Goal: Task Accomplishment & Management: Use online tool/utility

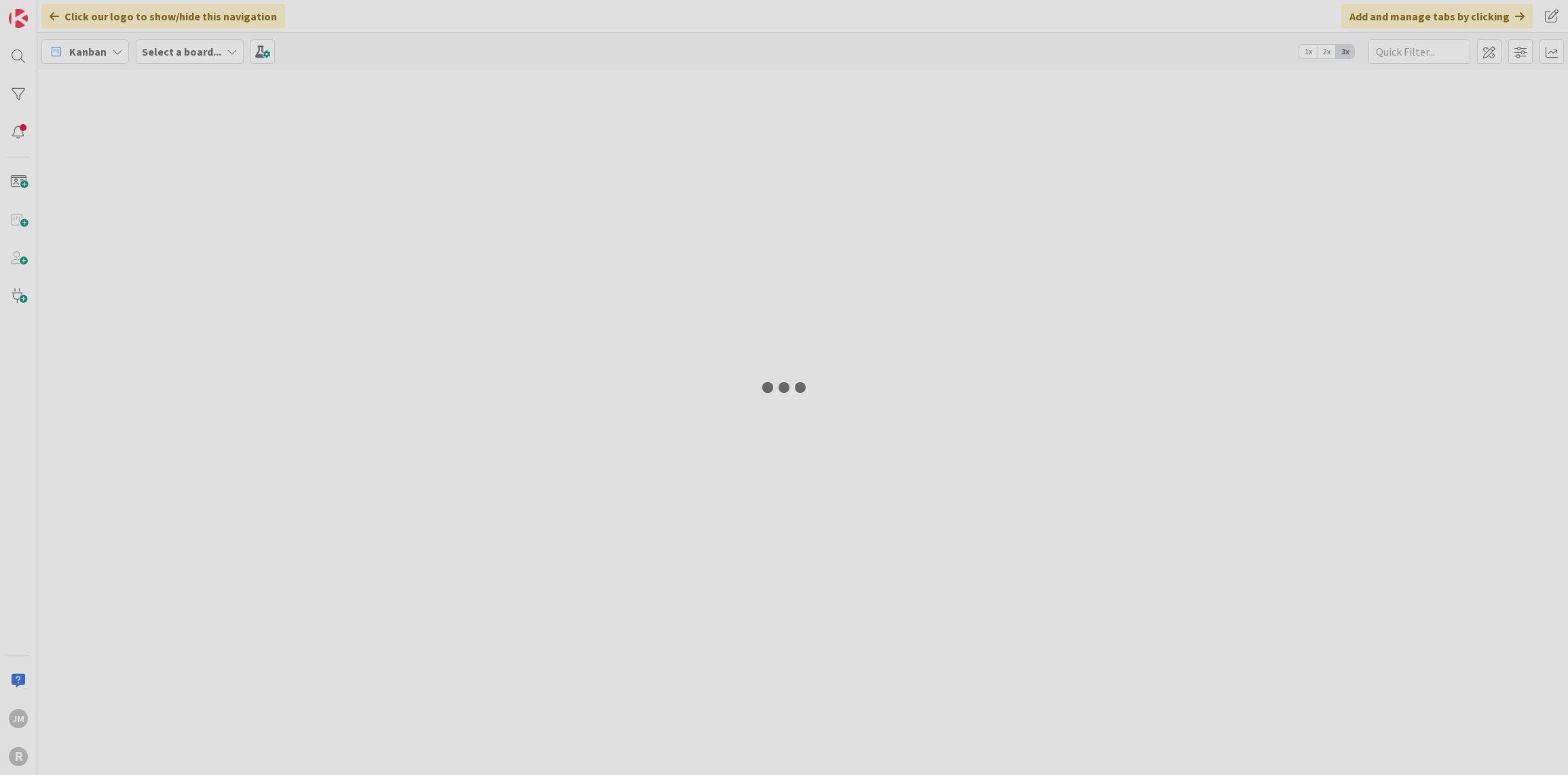
type input "sauced"
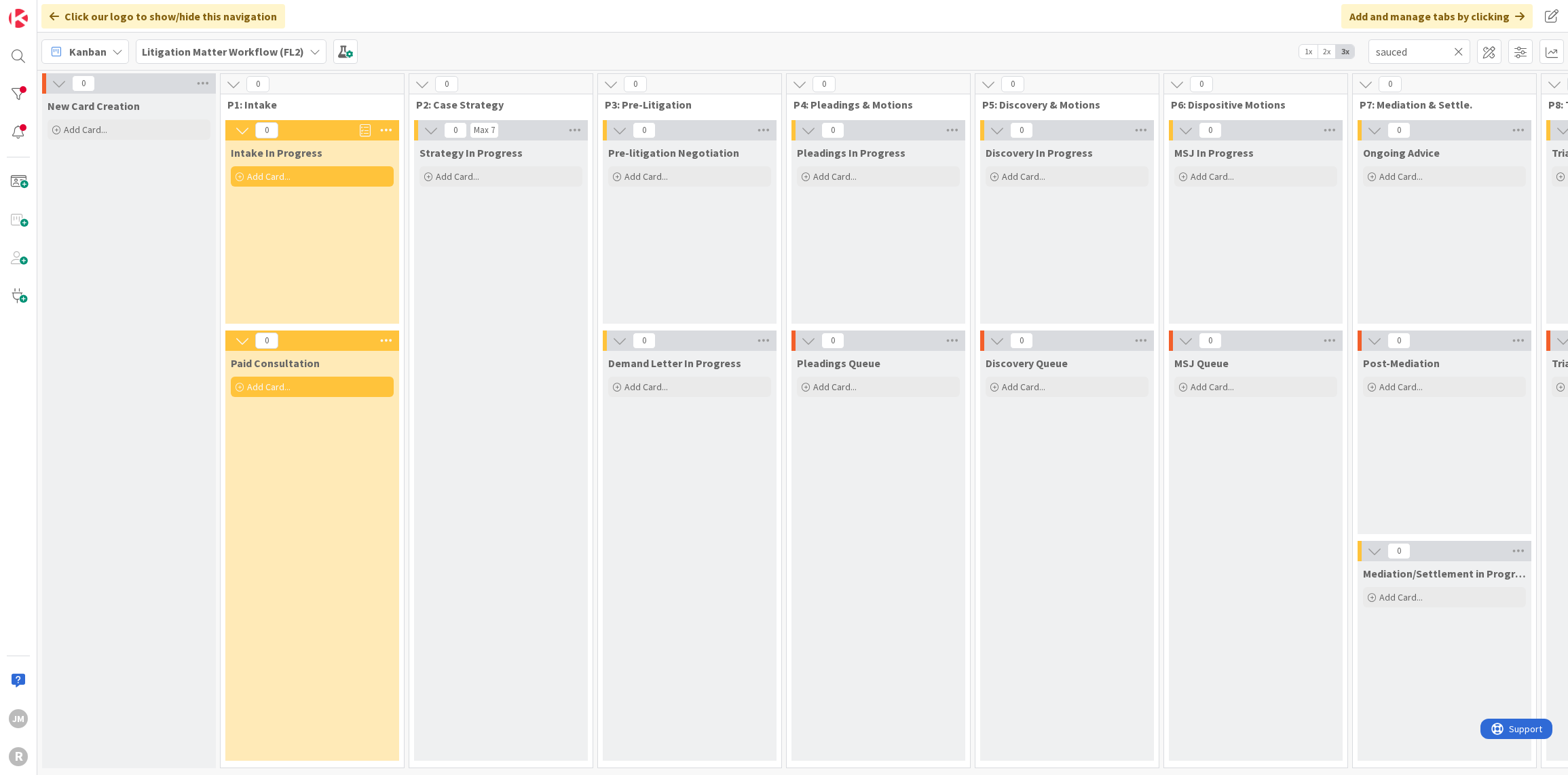
click at [116, 54] on icon at bounding box center [117, 51] width 11 height 11
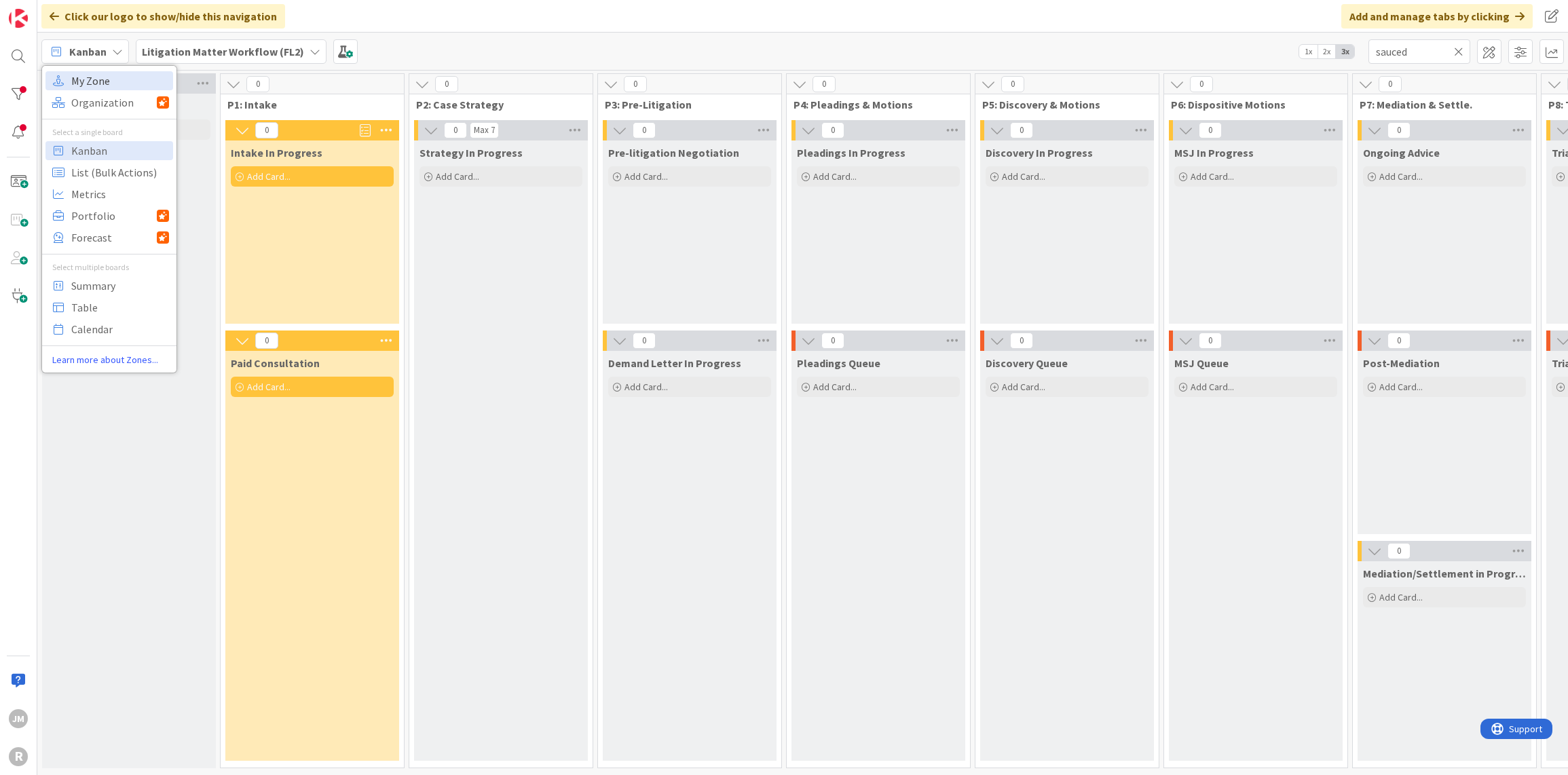
click at [111, 85] on span "My Zone" at bounding box center [120, 80] width 98 height 20
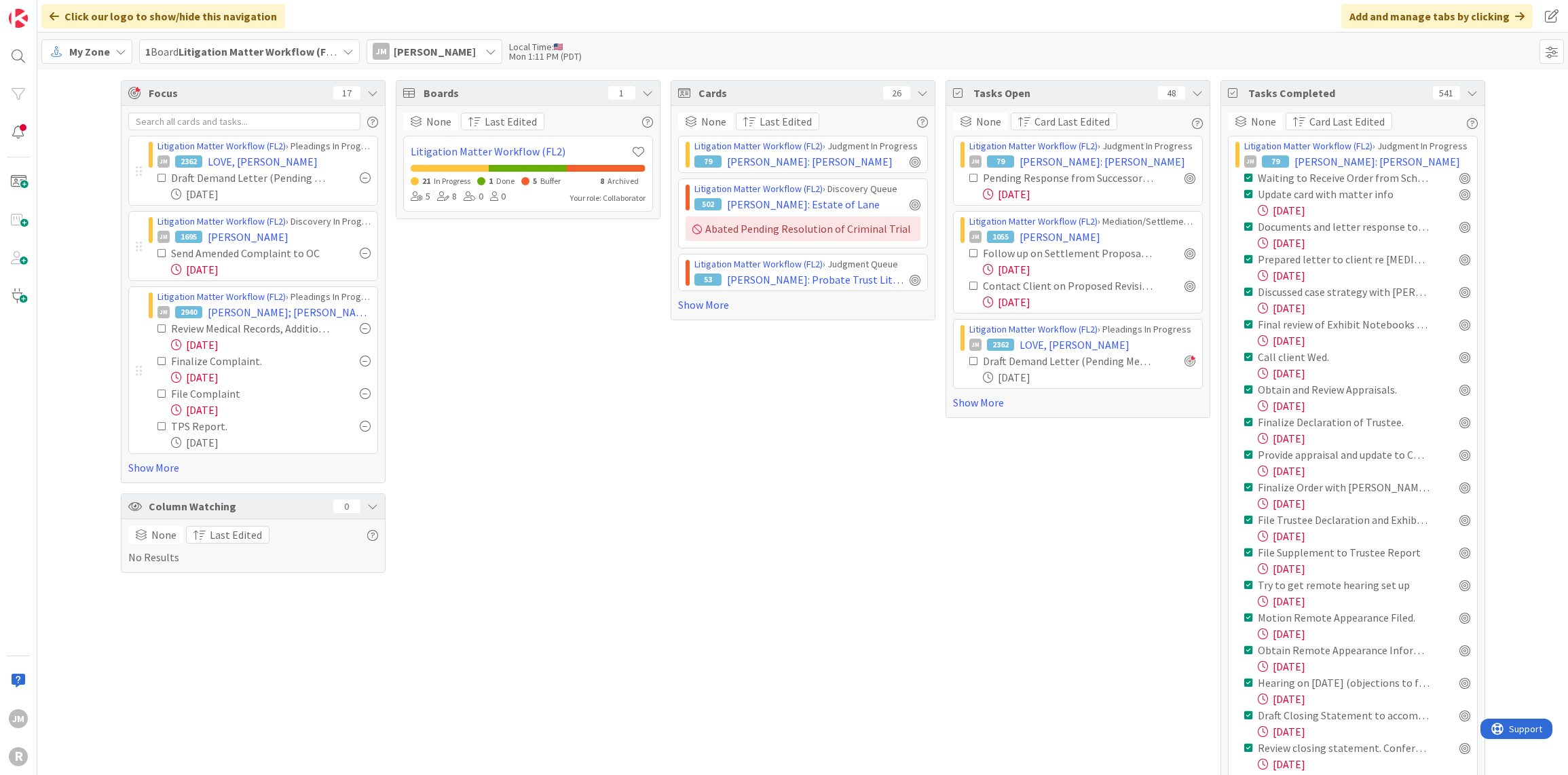
scroll to position [68, 0]
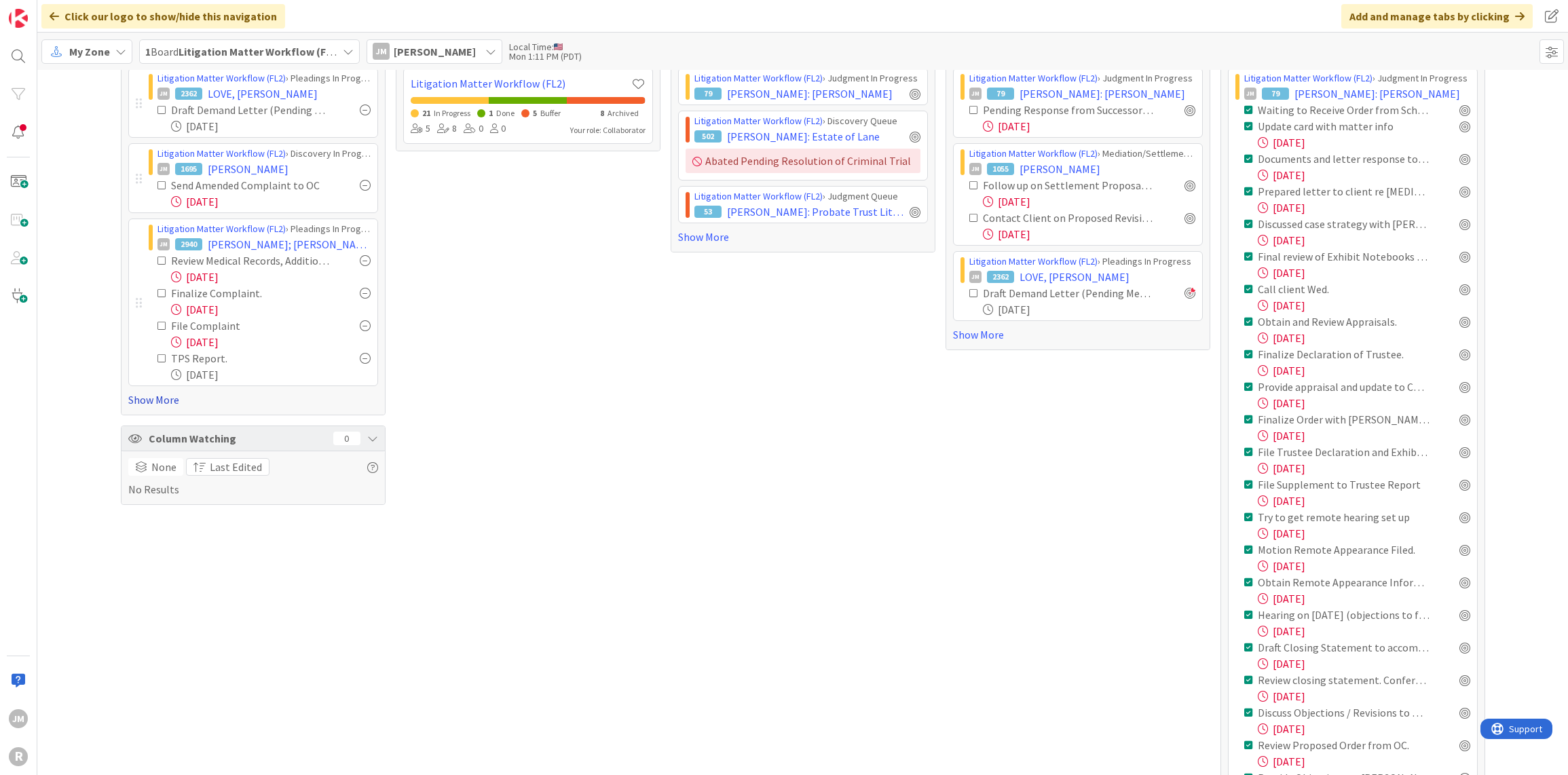
click at [136, 397] on link "Show More" at bounding box center [252, 399] width 250 height 16
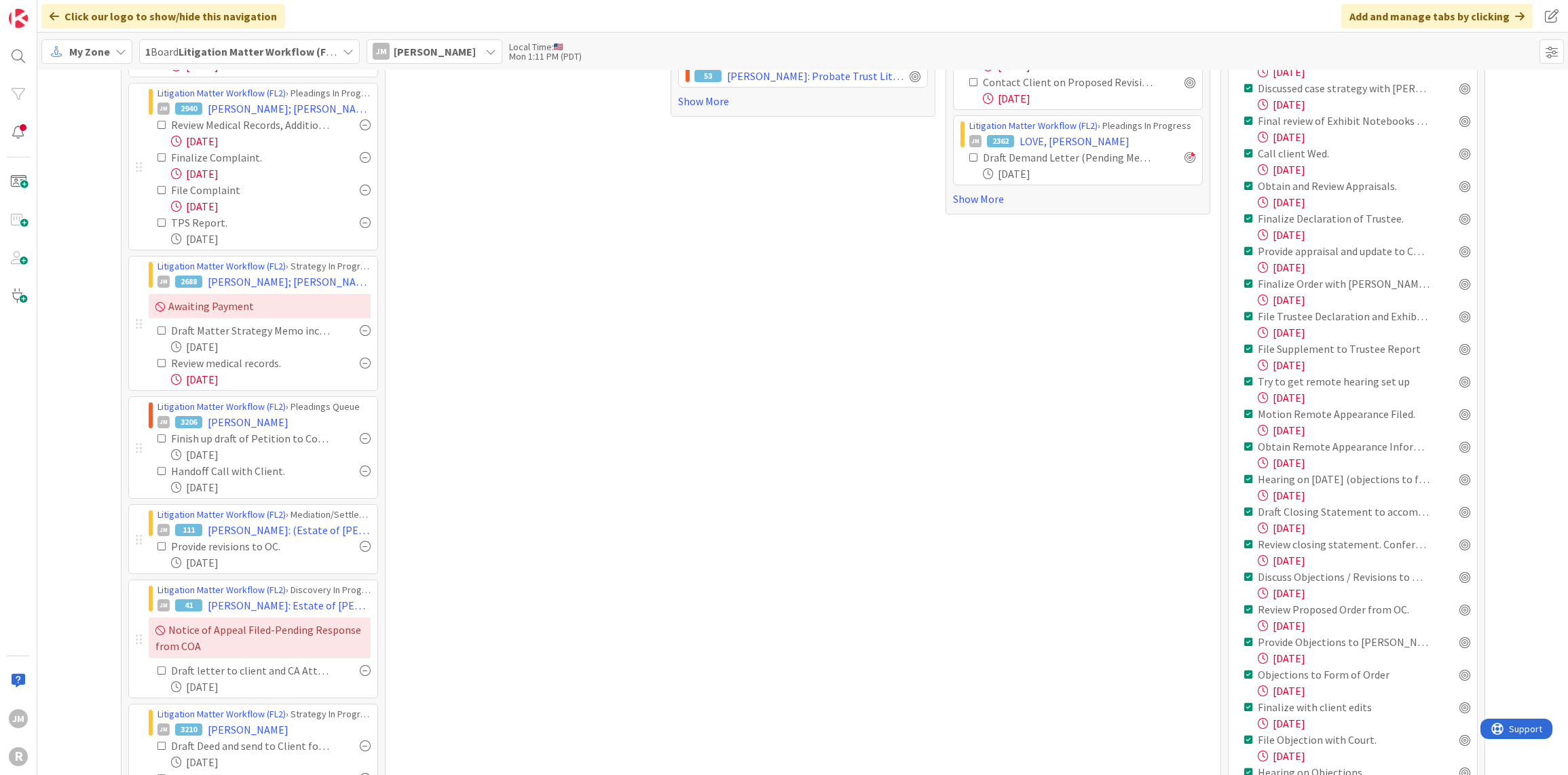
scroll to position [271, 0]
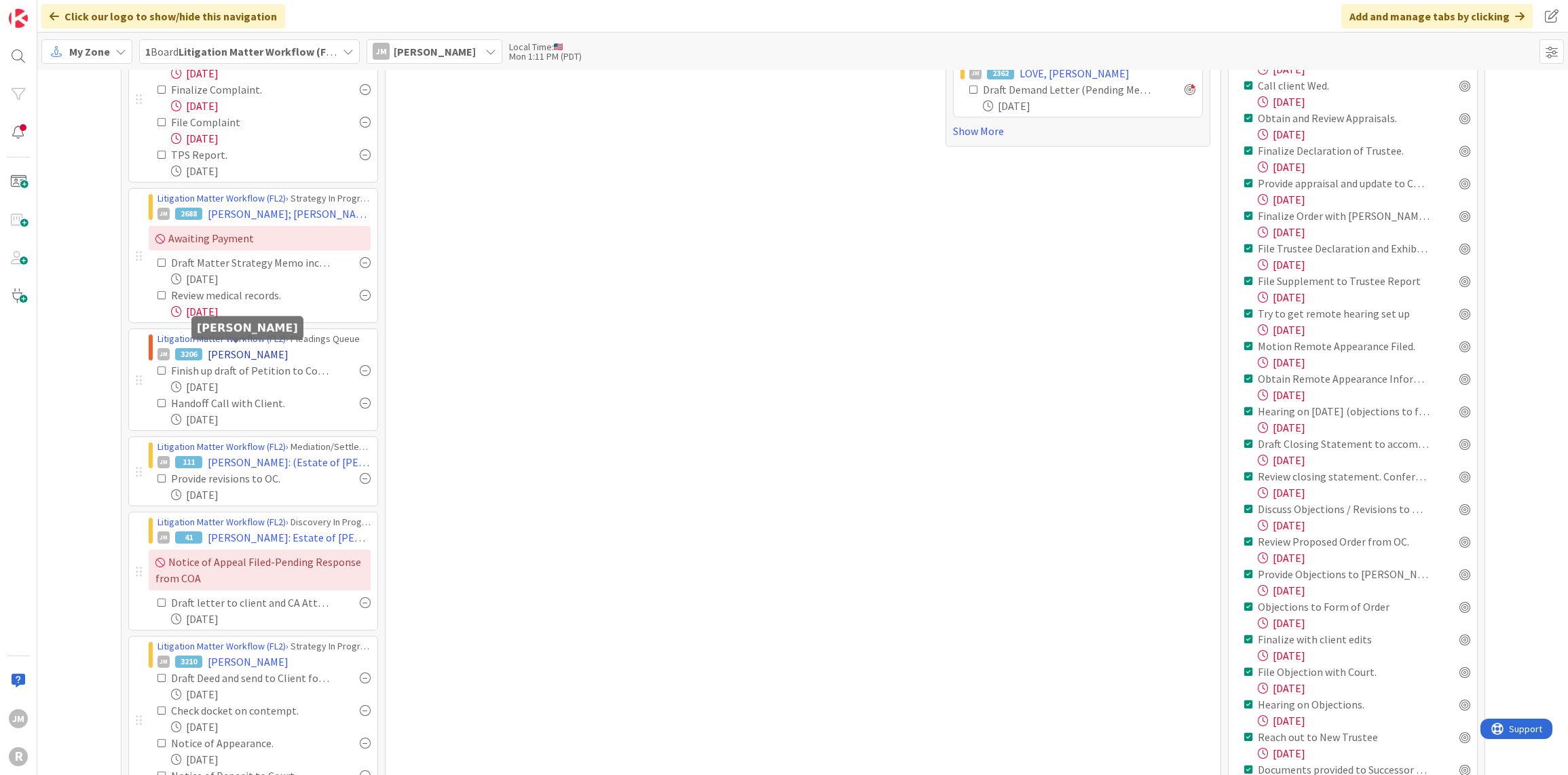
click at [214, 355] on span "[PERSON_NAME]" at bounding box center [248, 354] width 80 height 16
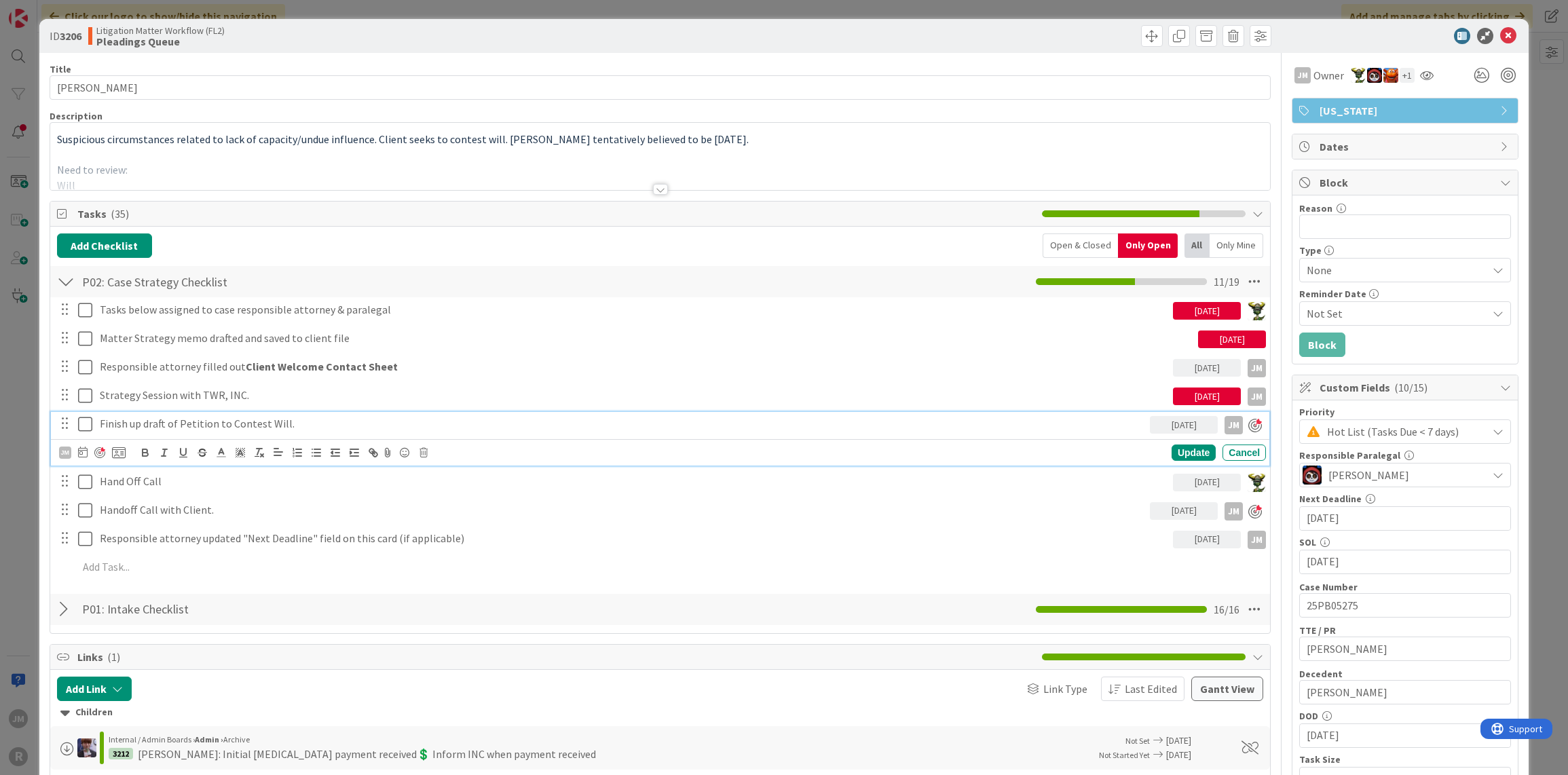
click at [294, 423] on p "Finish up draft of Petition to Contest Will." at bounding box center [621, 423] width 1045 height 15
click at [83, 446] on icon at bounding box center [83, 451] width 10 height 11
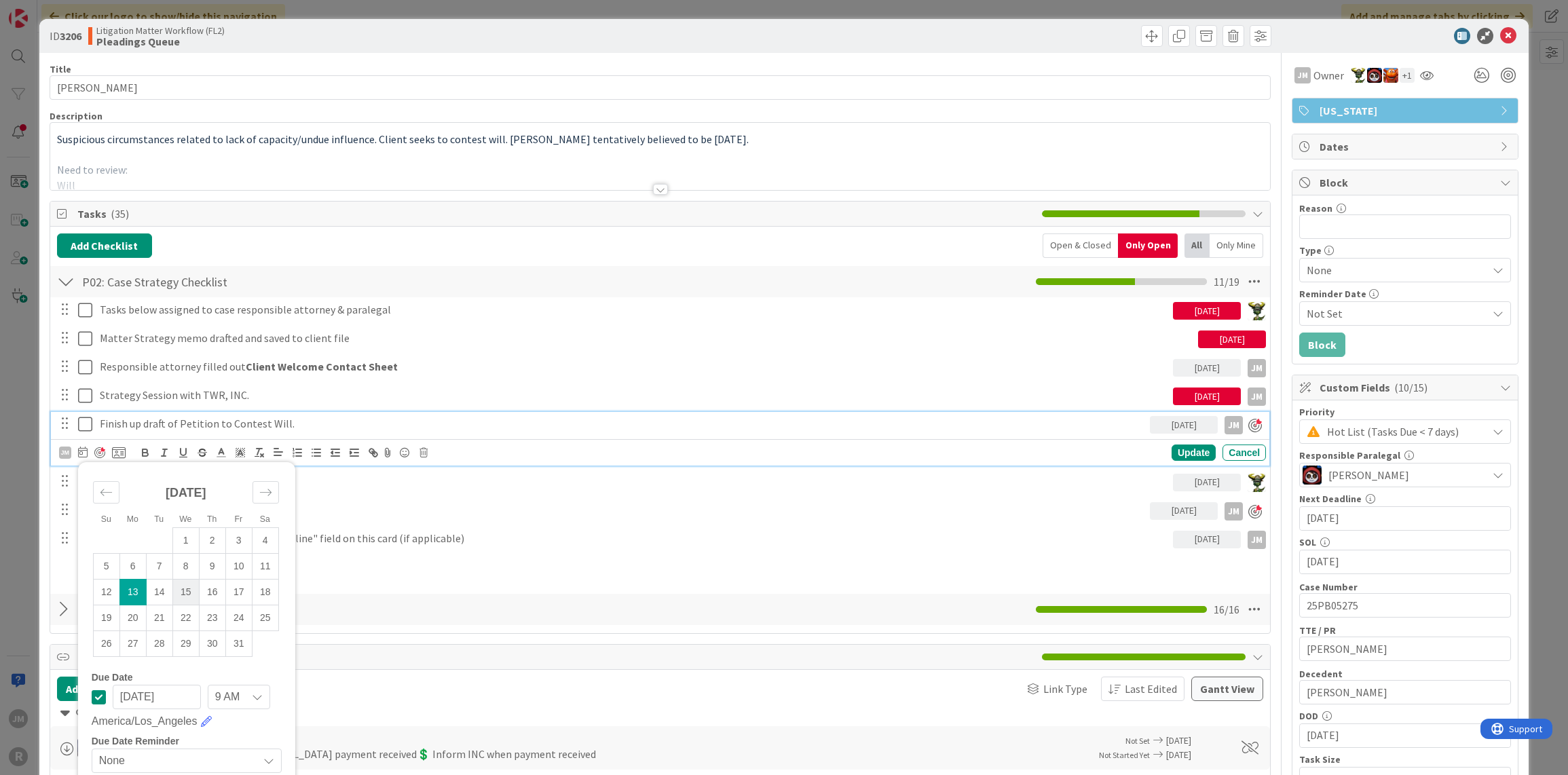
click at [186, 586] on td "15" at bounding box center [185, 592] width 27 height 26
type input "[DATE]"
click at [1187, 448] on div "Update" at bounding box center [1194, 453] width 44 height 16
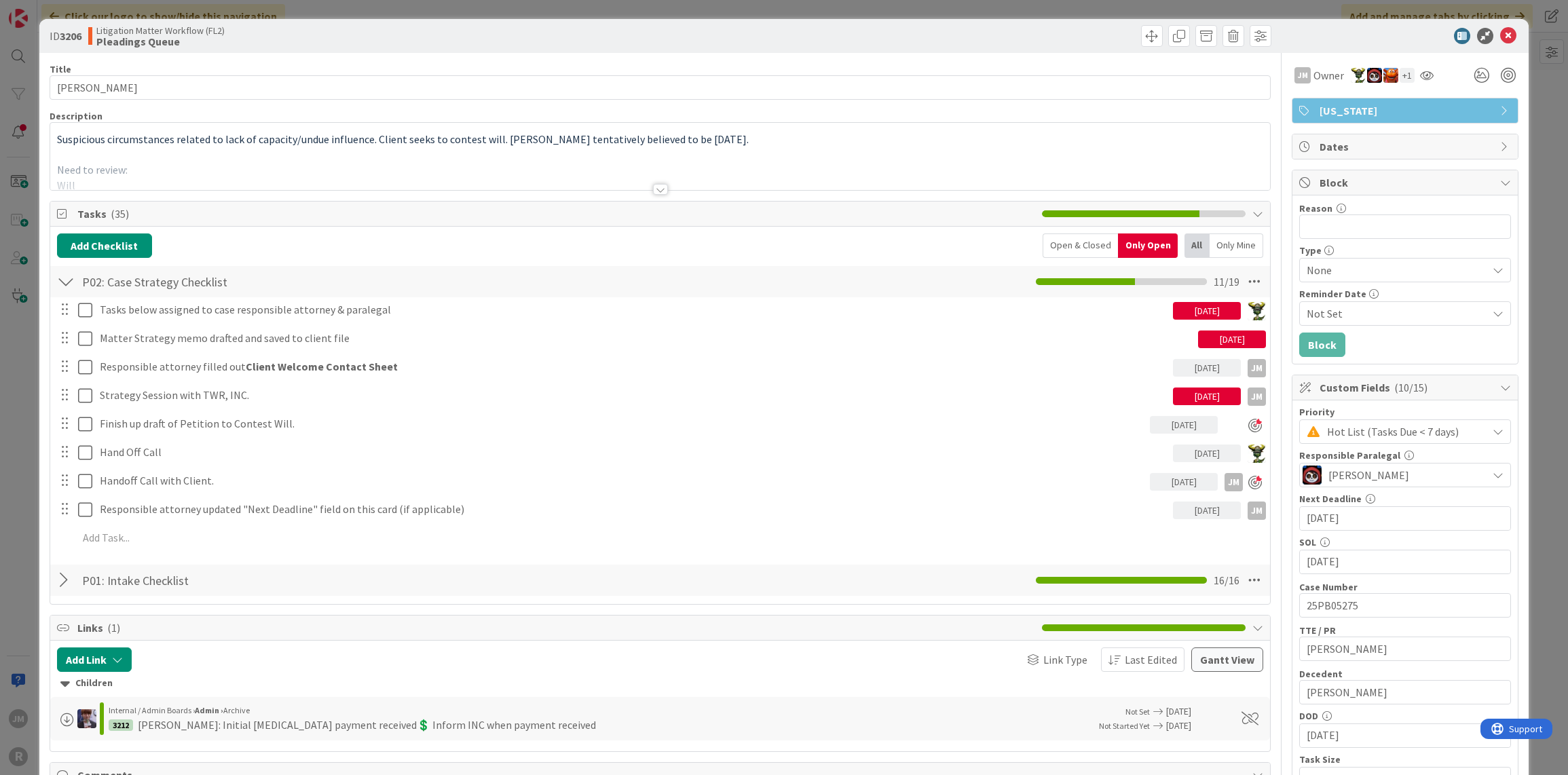
click at [16, 457] on div "ID 3206 Litigation Matter Workflow (FL2) Pleadings Queue Title 14 / 128 [PERSON…" at bounding box center [784, 387] width 1568 height 775
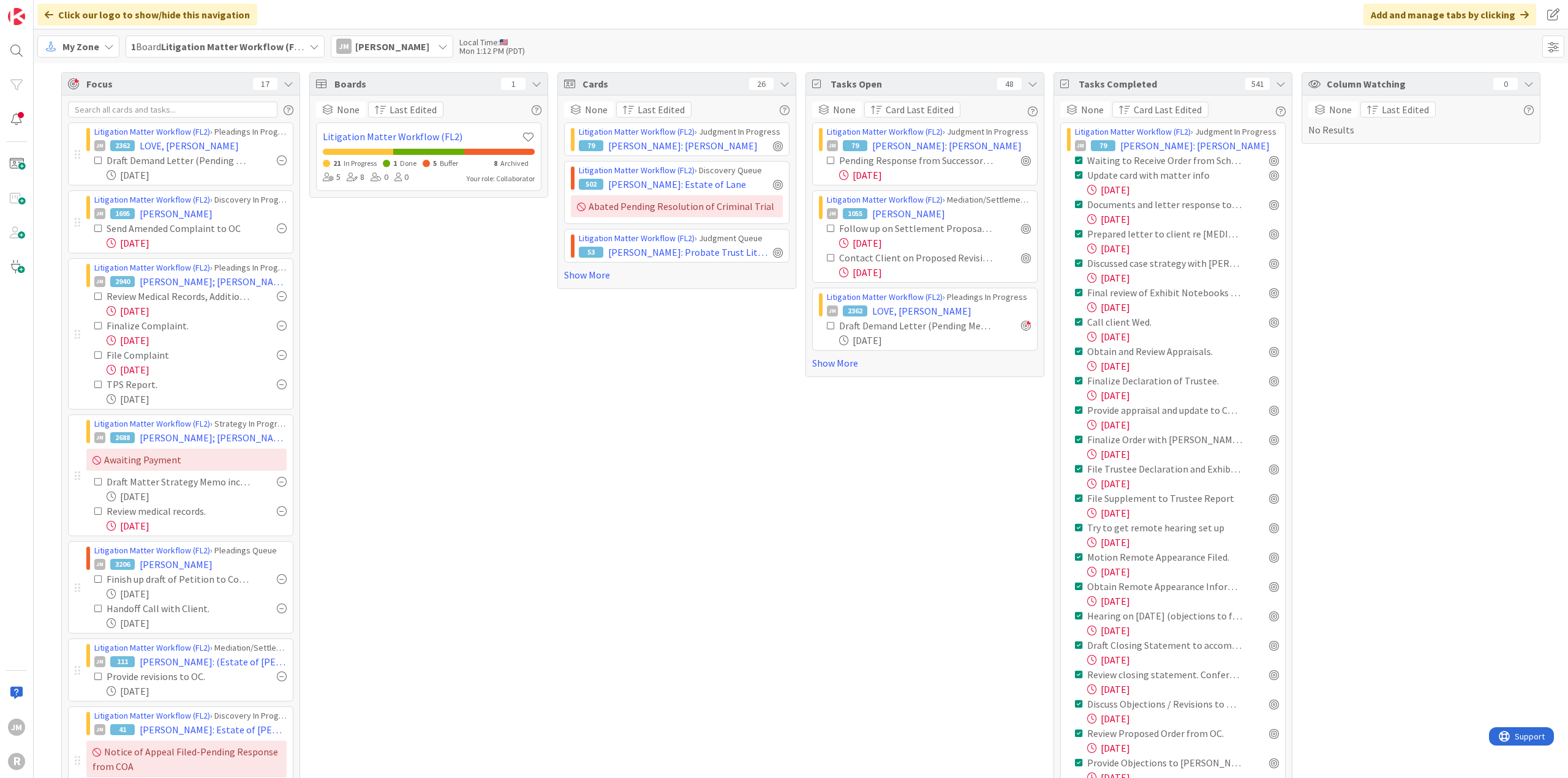
click at [1276, 78] on div "Tasks Completed 541" at bounding box center [1173, 84] width 238 height 22
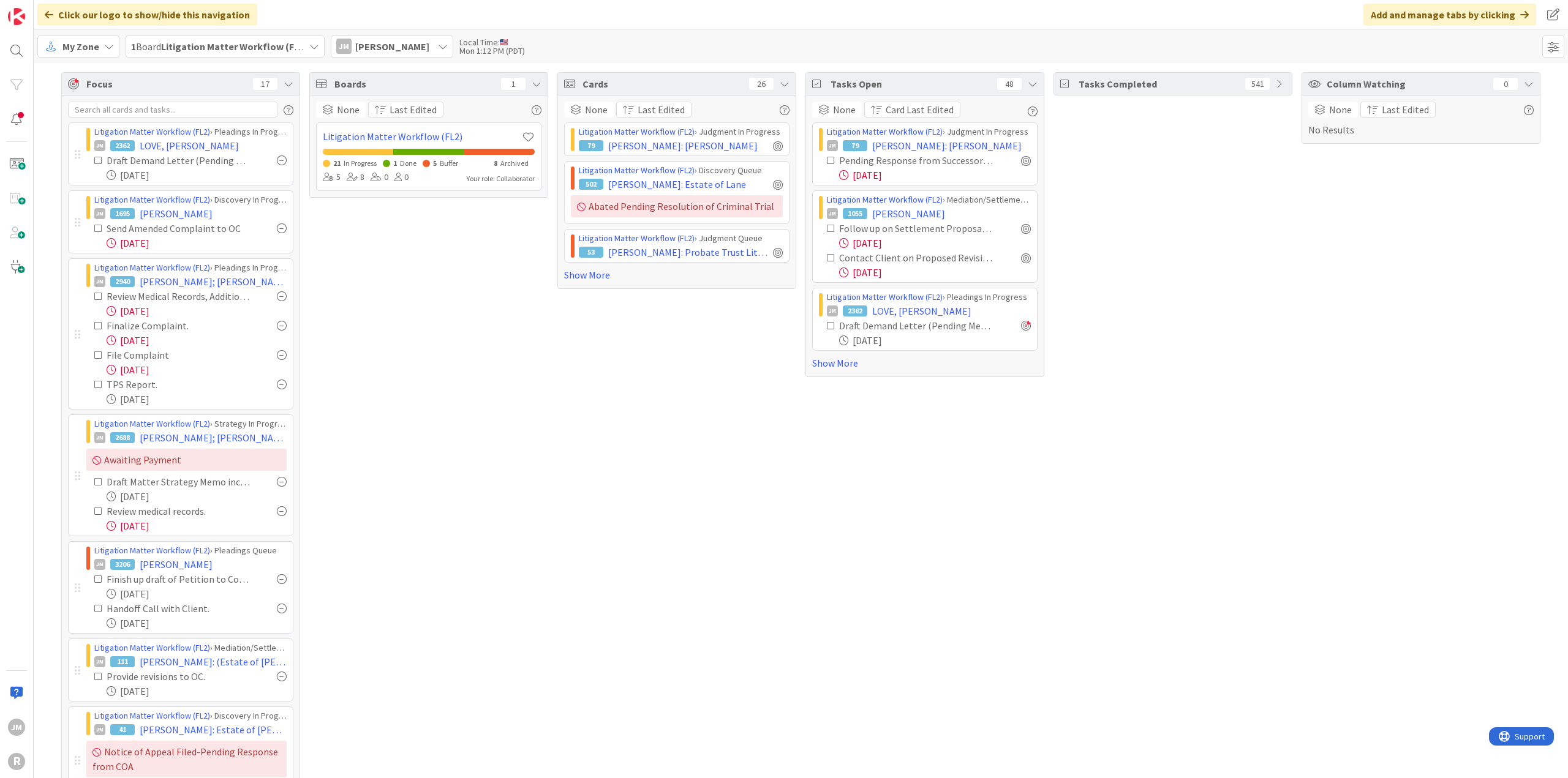
click at [1071, 504] on div "Tasks Completed 541" at bounding box center [1172, 568] width 239 height 992
click at [583, 453] on div "Cards 26 None Last Edited Litigation Matter Workflow (FL2) › Judgment In Progre…" at bounding box center [676, 568] width 239 height 992
click at [1204, 573] on div "Tasks Completed 541" at bounding box center [1172, 568] width 239 height 992
click at [929, 436] on div "Tasks Open 48 None Card Last Edited Litigation Matter Workflow (FL2) › Judgment…" at bounding box center [925, 568] width 239 height 992
